Goal: Find specific page/section: Find specific page/section

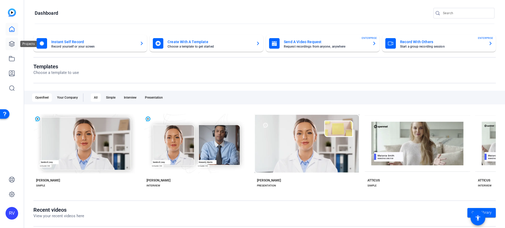
click at [11, 43] on icon at bounding box center [12, 44] width 6 height 6
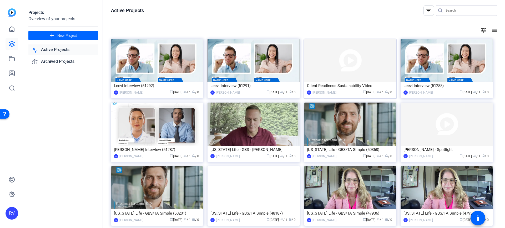
click at [352, 58] on img at bounding box center [350, 60] width 92 height 43
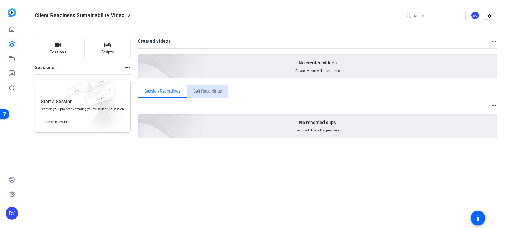
click at [211, 91] on span "Self Recordings" at bounding box center [207, 91] width 29 height 4
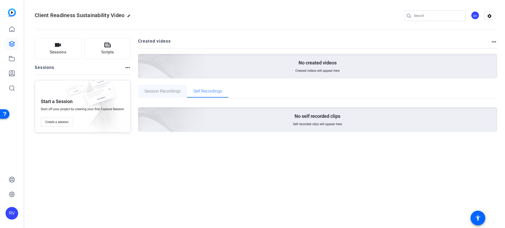
click at [163, 93] on span "Session Recordings" at bounding box center [162, 91] width 36 height 4
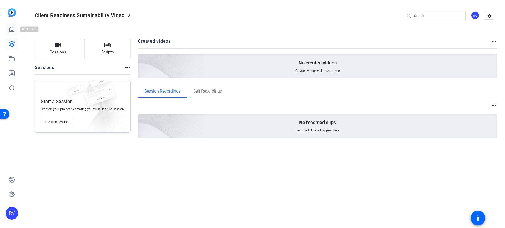
click at [11, 26] on link at bounding box center [12, 29] width 13 height 13
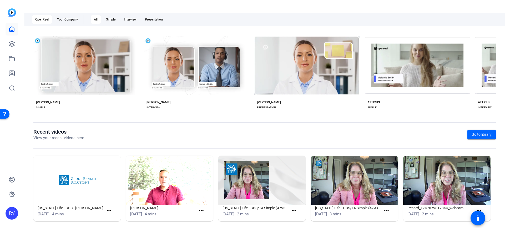
scroll to position [83, 0]
